Goal: Task Accomplishment & Management: Manage account settings

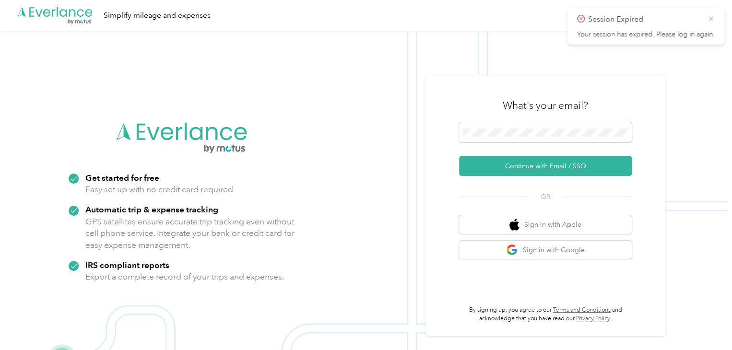
click at [709, 18] on icon at bounding box center [711, 18] width 8 height 9
click at [484, 99] on div "What's your email?" at bounding box center [545, 106] width 173 height 34
click at [518, 252] on img "button" at bounding box center [512, 250] width 12 height 12
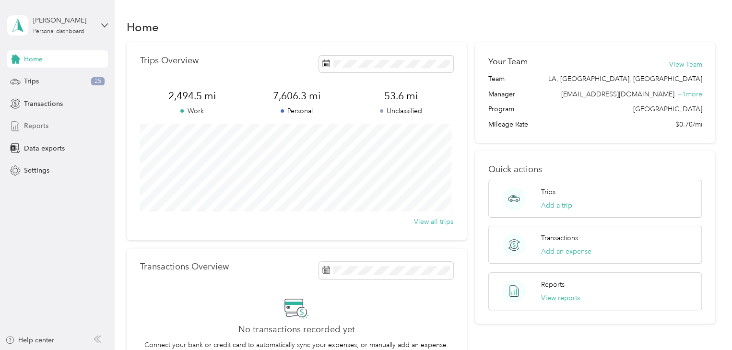
click at [31, 128] on span "Reports" at bounding box center [36, 126] width 24 height 10
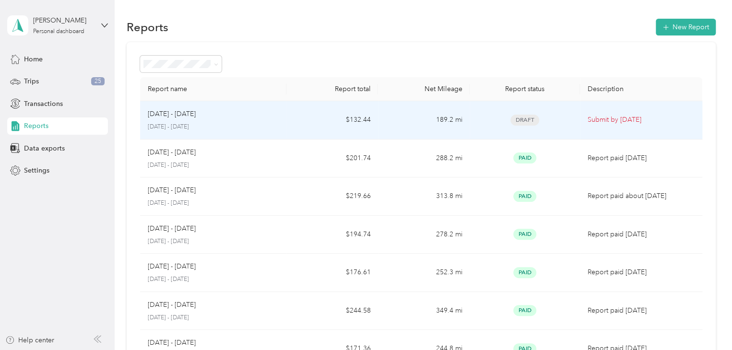
click at [275, 118] on div "[DATE] - [DATE]" at bounding box center [213, 114] width 131 height 11
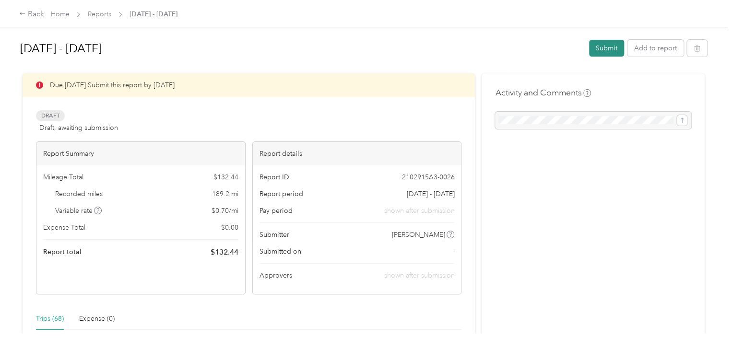
click at [604, 48] on button "Submit" at bounding box center [606, 48] width 35 height 17
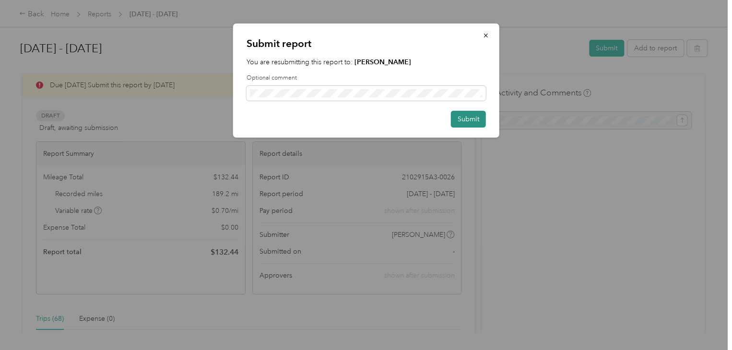
click at [469, 117] on button "Submit" at bounding box center [468, 119] width 35 height 17
